Goal: Task Accomplishment & Management: Complete application form

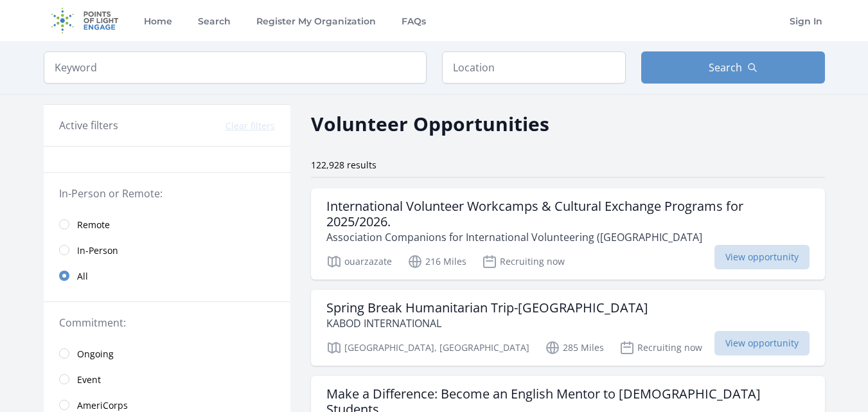
click at [69, 221] on link "Remote" at bounding box center [167, 224] width 247 height 26
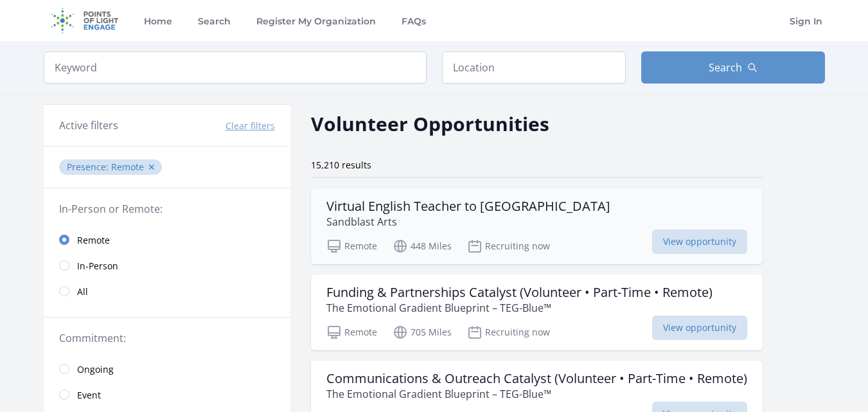
click at [364, 213] on h3 "Virtual English Teacher to Saharawi Refugees" at bounding box center [468, 205] width 284 height 15
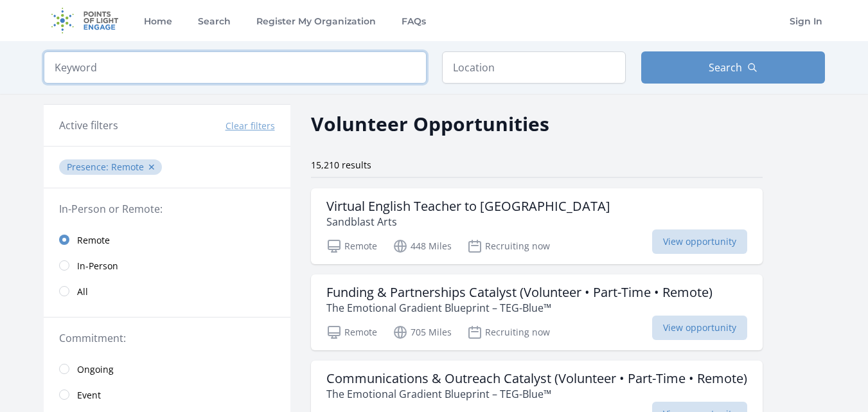
click at [293, 69] on input "search" at bounding box center [235, 67] width 383 height 32
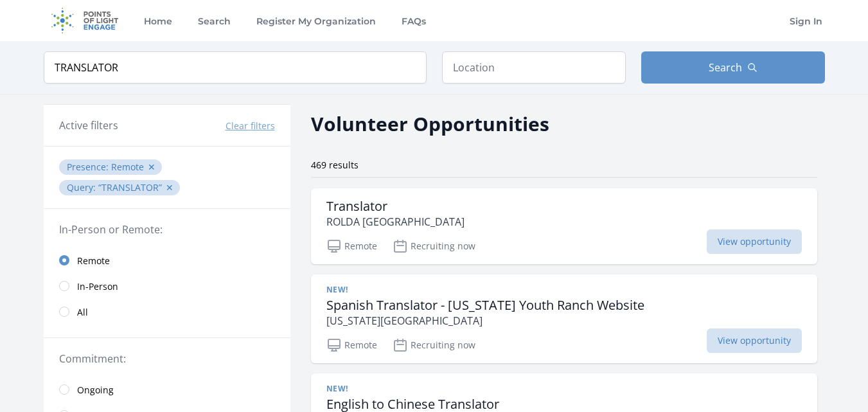
click at [408, 137] on h2 "Volunteer Opportunities" at bounding box center [430, 123] width 238 height 29
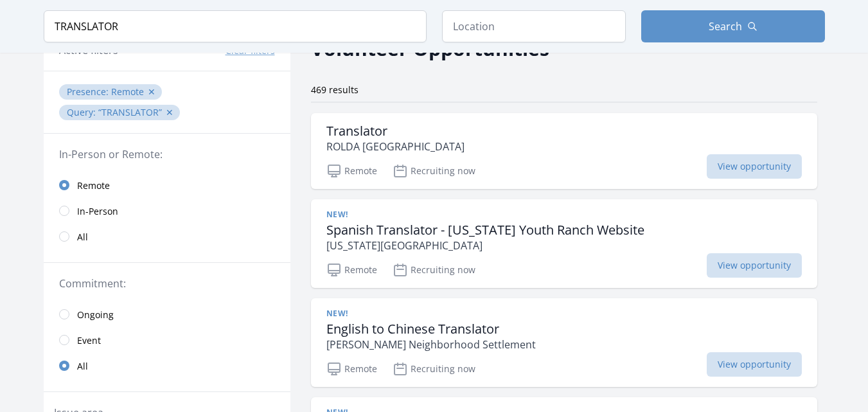
scroll to position [77, 0]
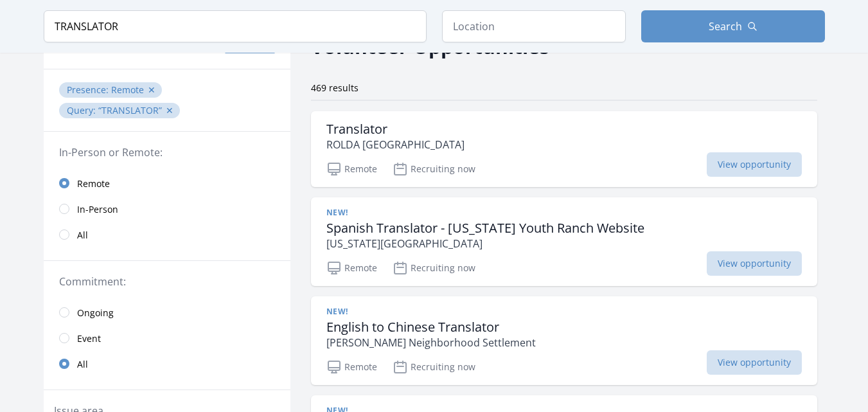
click at [408, 137] on div "Translator ROLDA USA" at bounding box center [563, 136] width 475 height 31
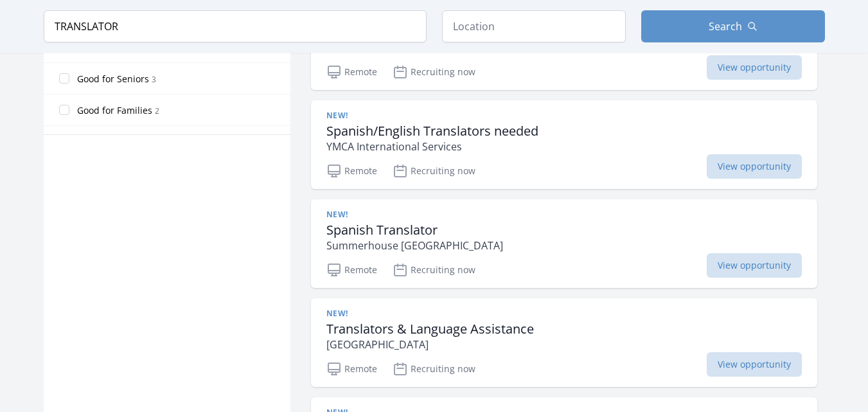
scroll to position [848, 0]
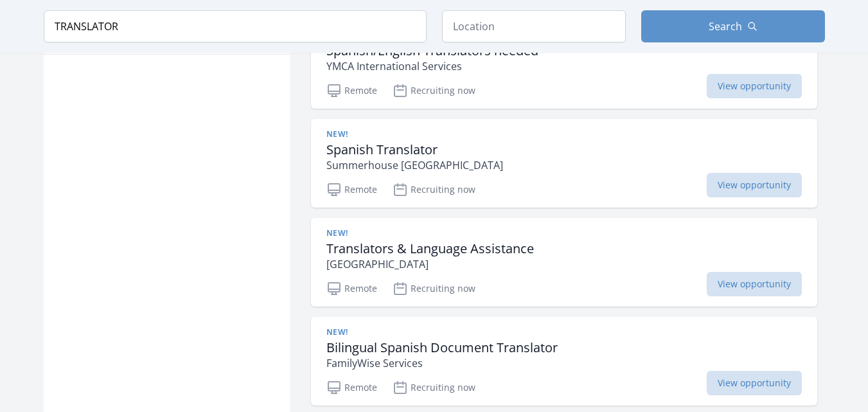
click at [584, 282] on div "Remote Recruiting now View opportunity" at bounding box center [563, 286] width 475 height 19
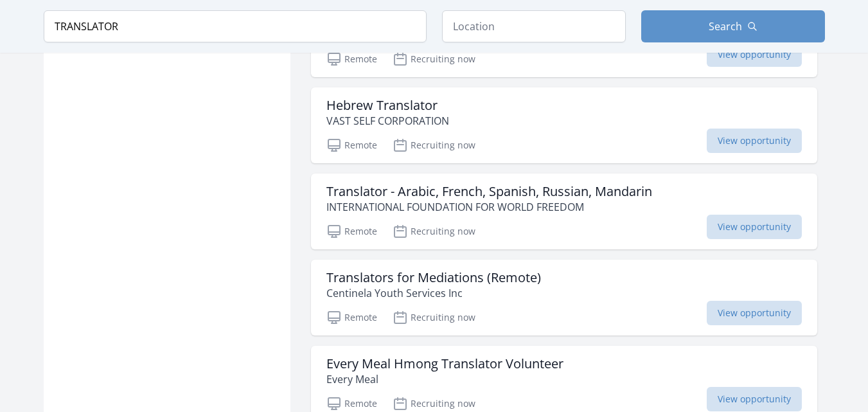
scroll to position [1567, 0]
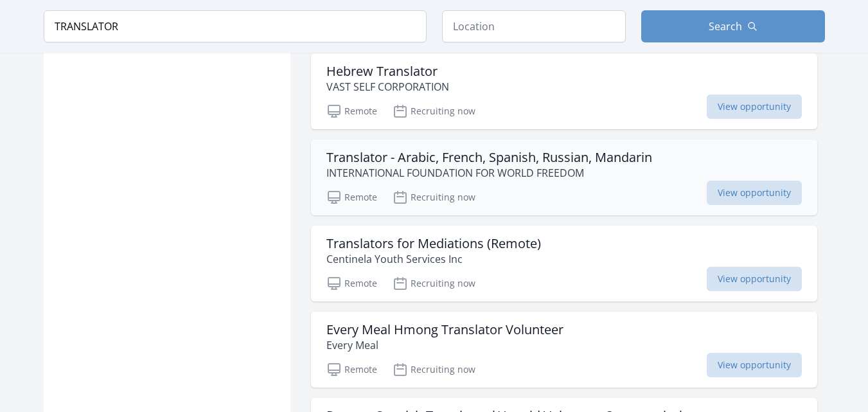
click at [404, 162] on h3 "Translator - Arabic, French, Spanish, Russian, Mandarin" at bounding box center [489, 157] width 326 height 15
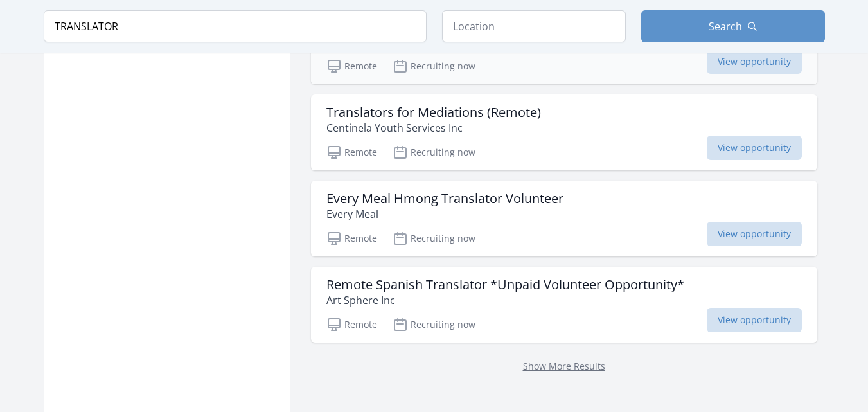
scroll to position [1747, 0]
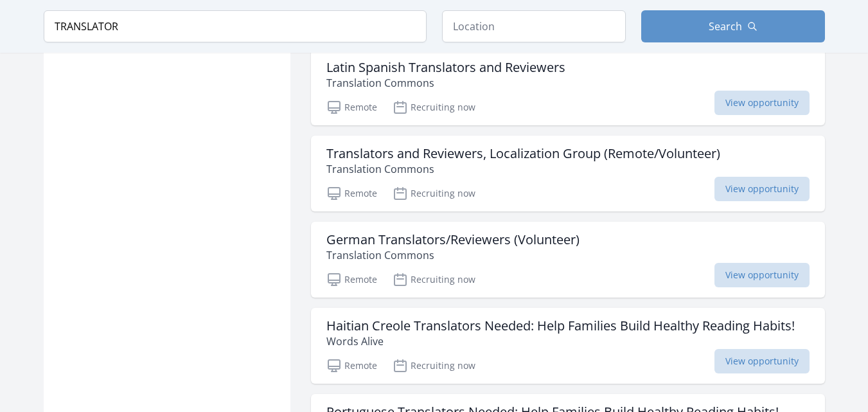
scroll to position [2004, 0]
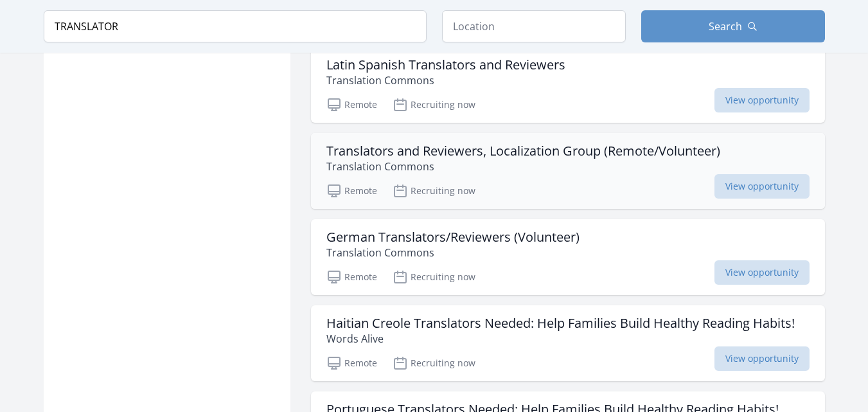
click at [424, 168] on p "Translation Commons" at bounding box center [523, 166] width 394 height 15
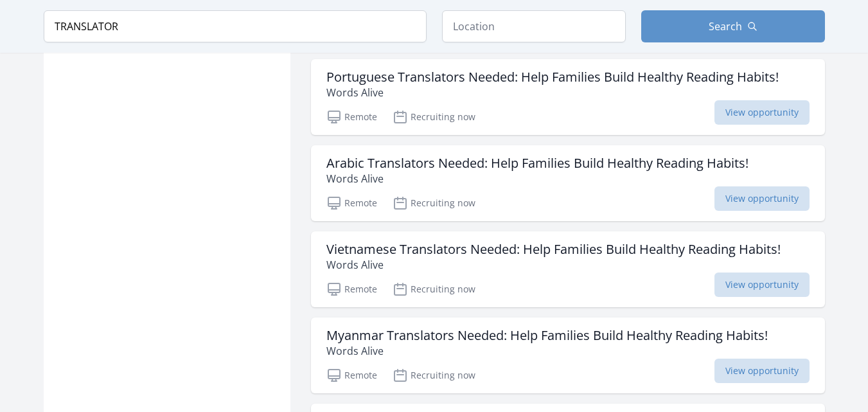
scroll to position [2338, 0]
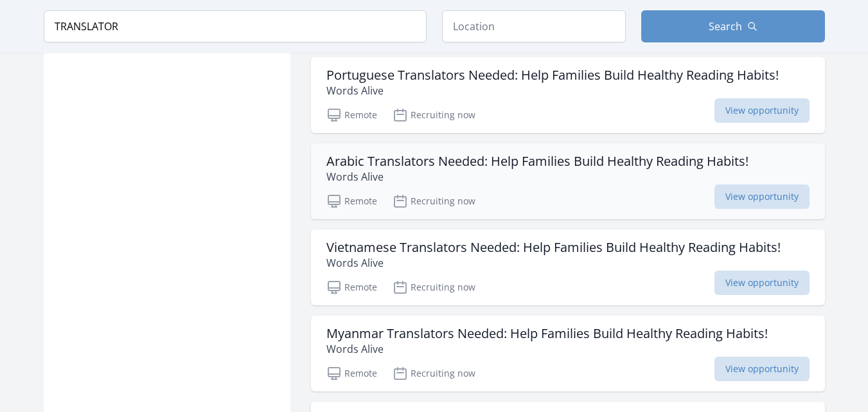
click at [425, 168] on h3 "Arabic Translators Needed: Help Families Build Healthy Reading Habits!" at bounding box center [537, 160] width 422 height 15
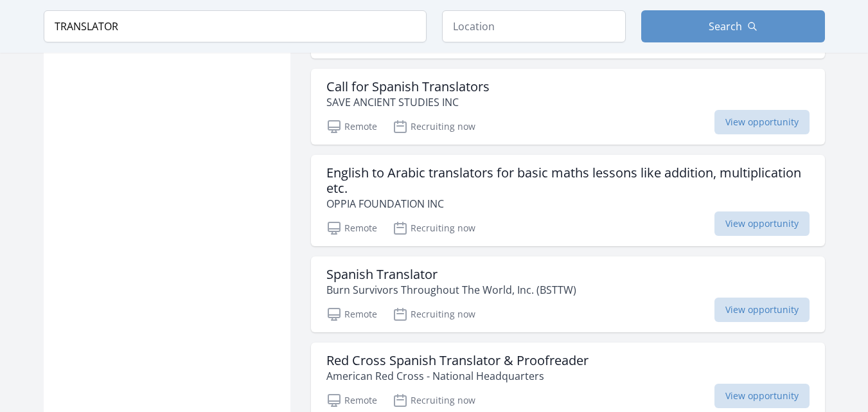
scroll to position [3314, 0]
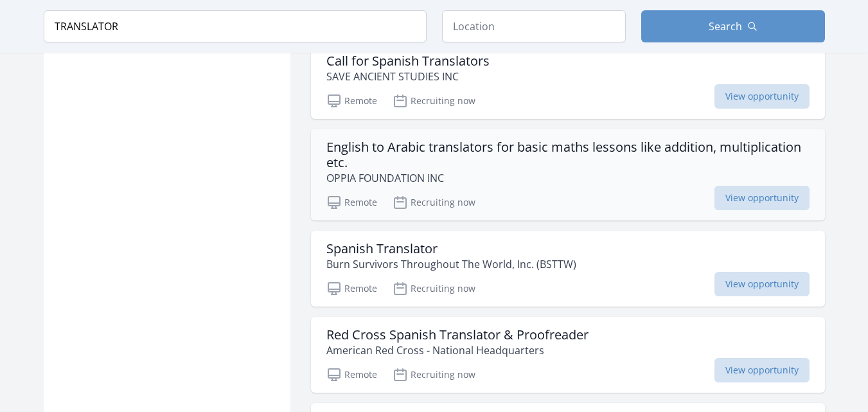
click at [358, 159] on h3 "English to Arabic translators for basic maths lessons like addition, multiplica…" at bounding box center [567, 154] width 483 height 31
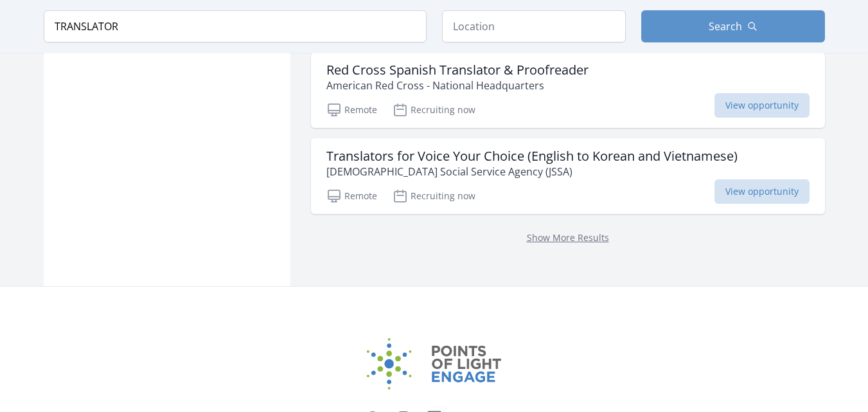
scroll to position [3596, 0]
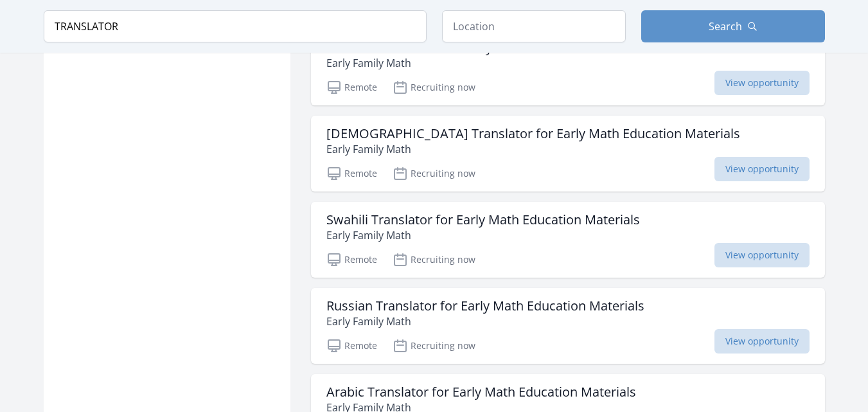
scroll to position [3776, 0]
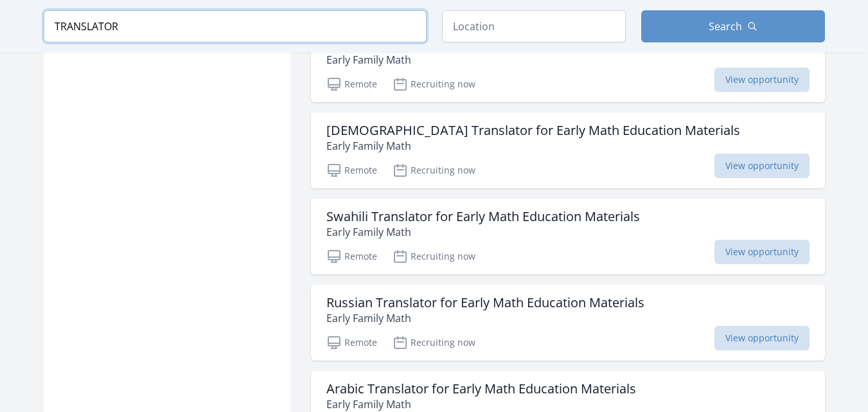
click at [53, 25] on input "TRANSLATOR" at bounding box center [235, 26] width 383 height 32
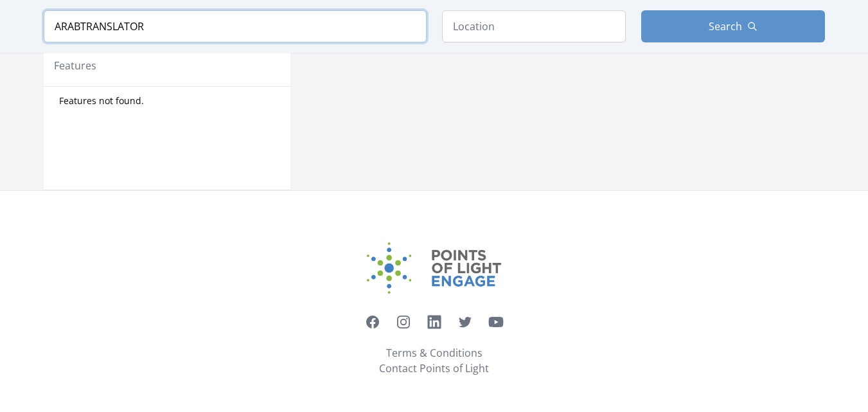
scroll to position [609, 0]
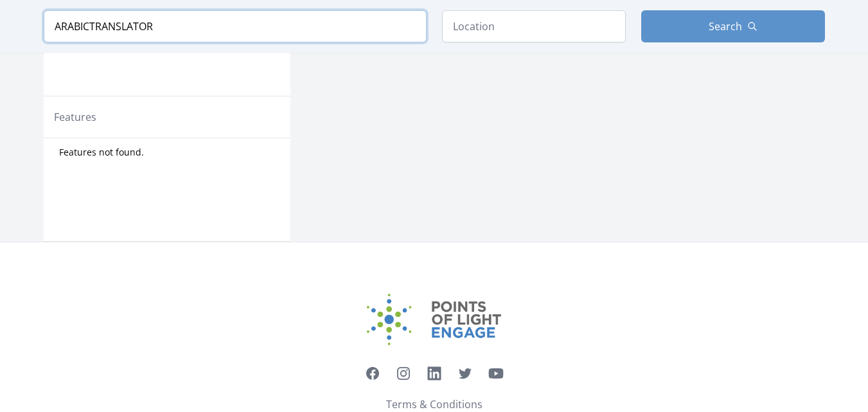
scroll to position [661, 0]
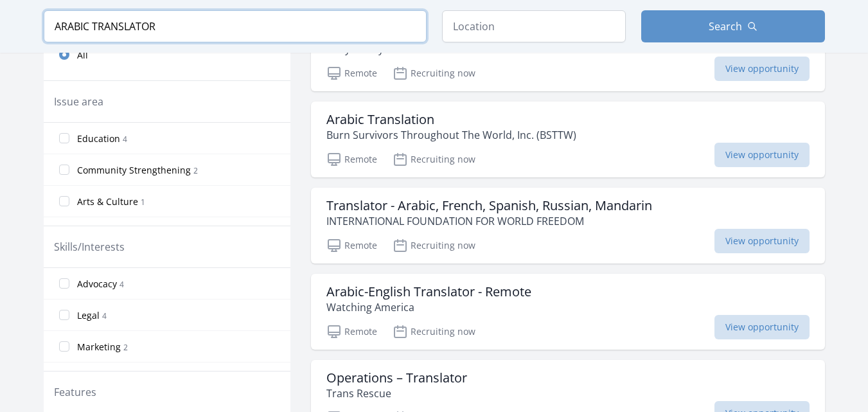
scroll to position [367, 0]
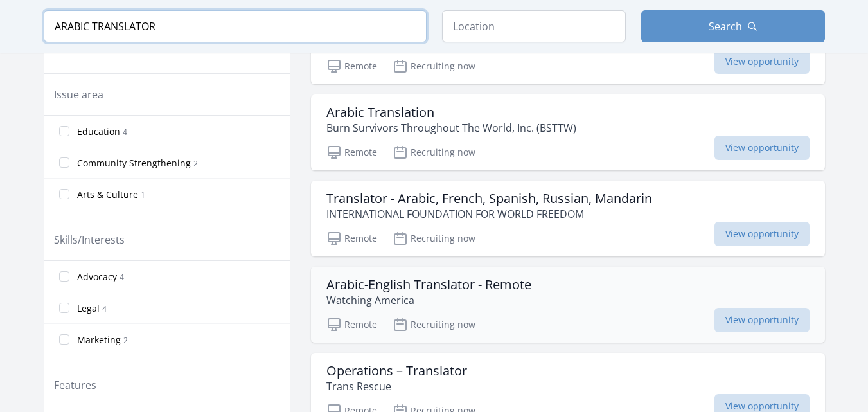
type input "ARABIC TRANSLATOR"
click at [557, 288] on div "Arabic-English Translator - Remote Watching America" at bounding box center [567, 292] width 483 height 31
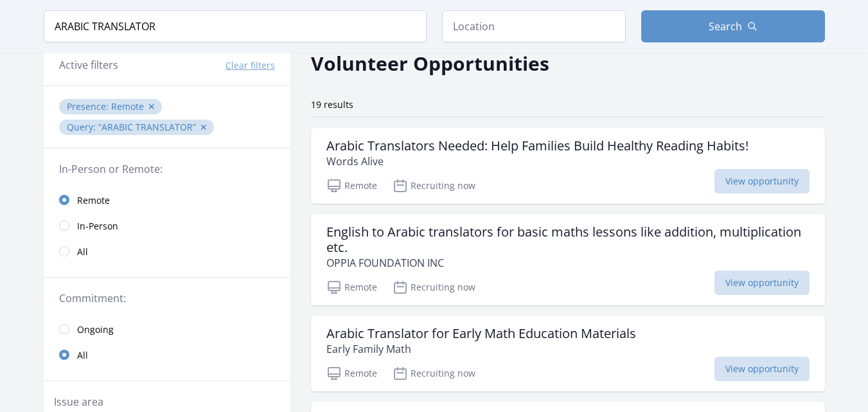
scroll to position [32, 0]
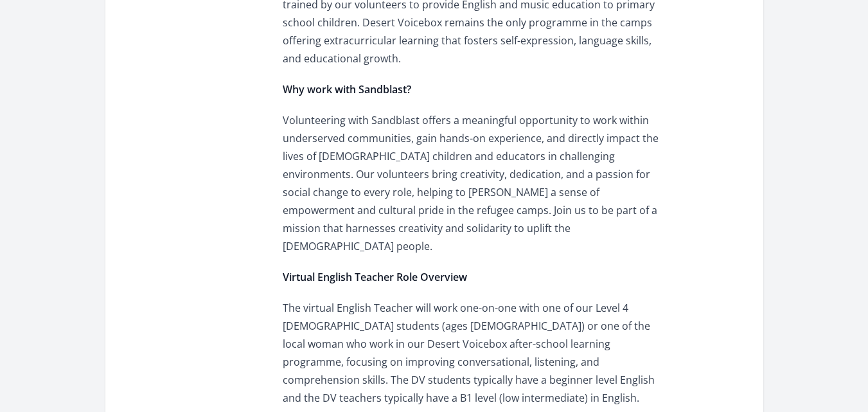
scroll to position [558, 0]
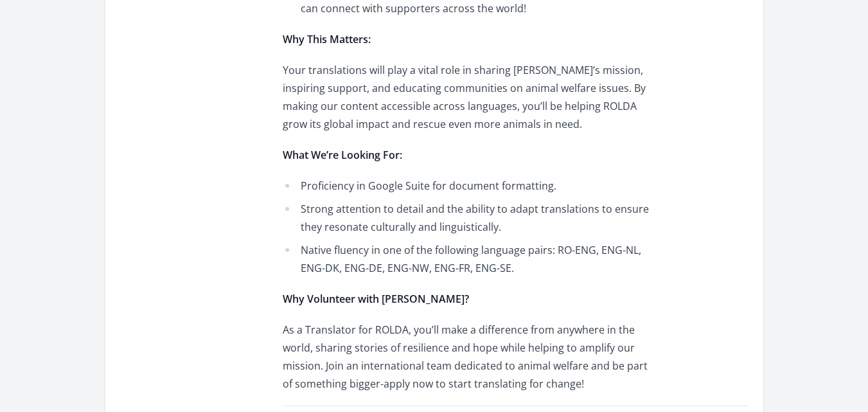
scroll to position [617, 0]
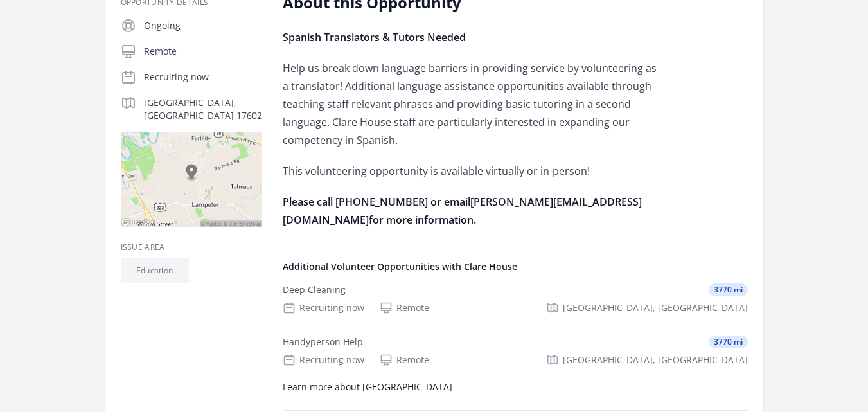
scroll to position [152, 0]
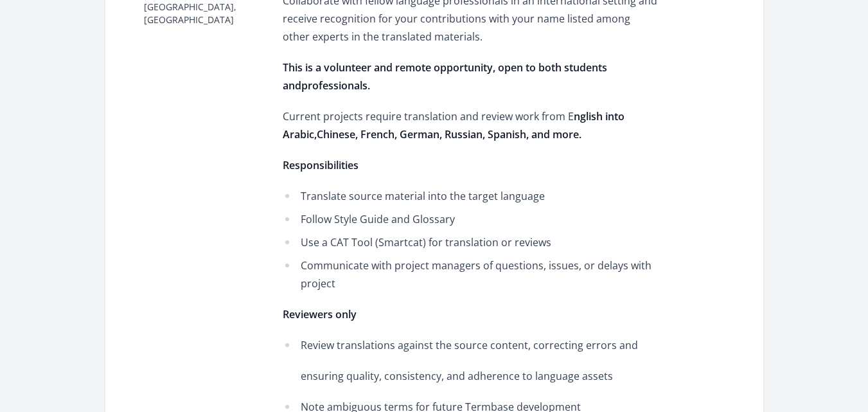
scroll to position [385, 0]
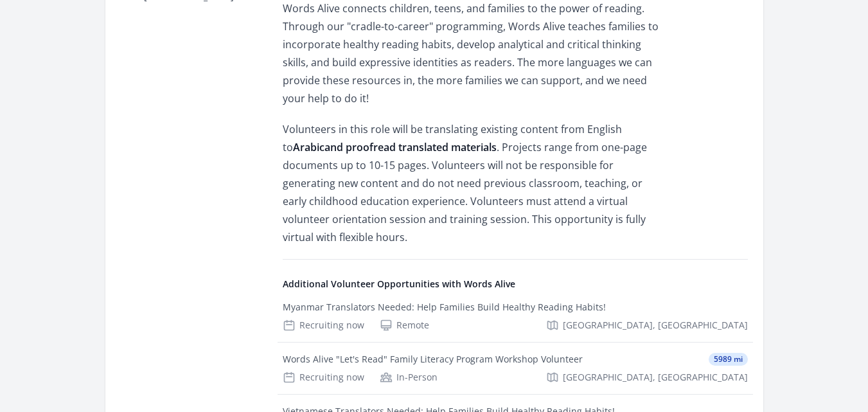
scroll to position [437, 0]
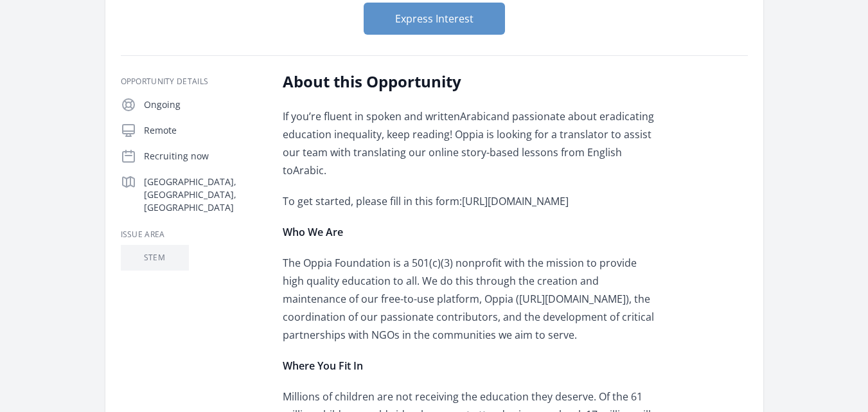
scroll to position [283, 0]
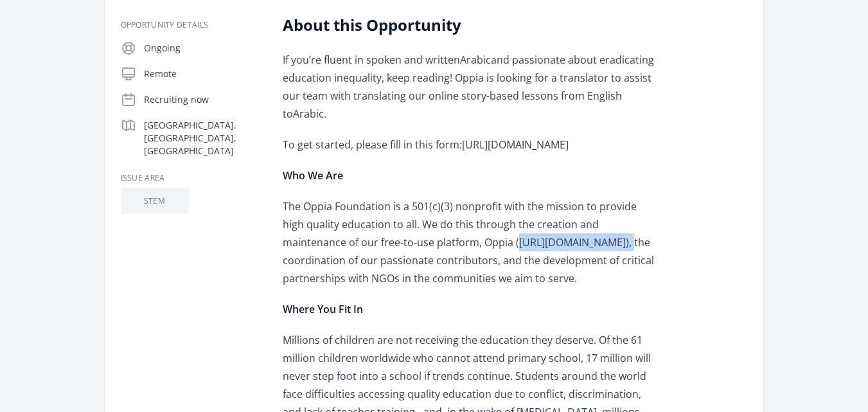
drag, startPoint x: 441, startPoint y: 223, endPoint x: 544, endPoint y: 222, distance: 103.4
click at [544, 222] on span "The Oppia Foundation is a 501(c)(3) nonprofit with the mission to provide high …" at bounding box center [468, 242] width 371 height 86
